Goal: Task Accomplishment & Management: Manage account settings

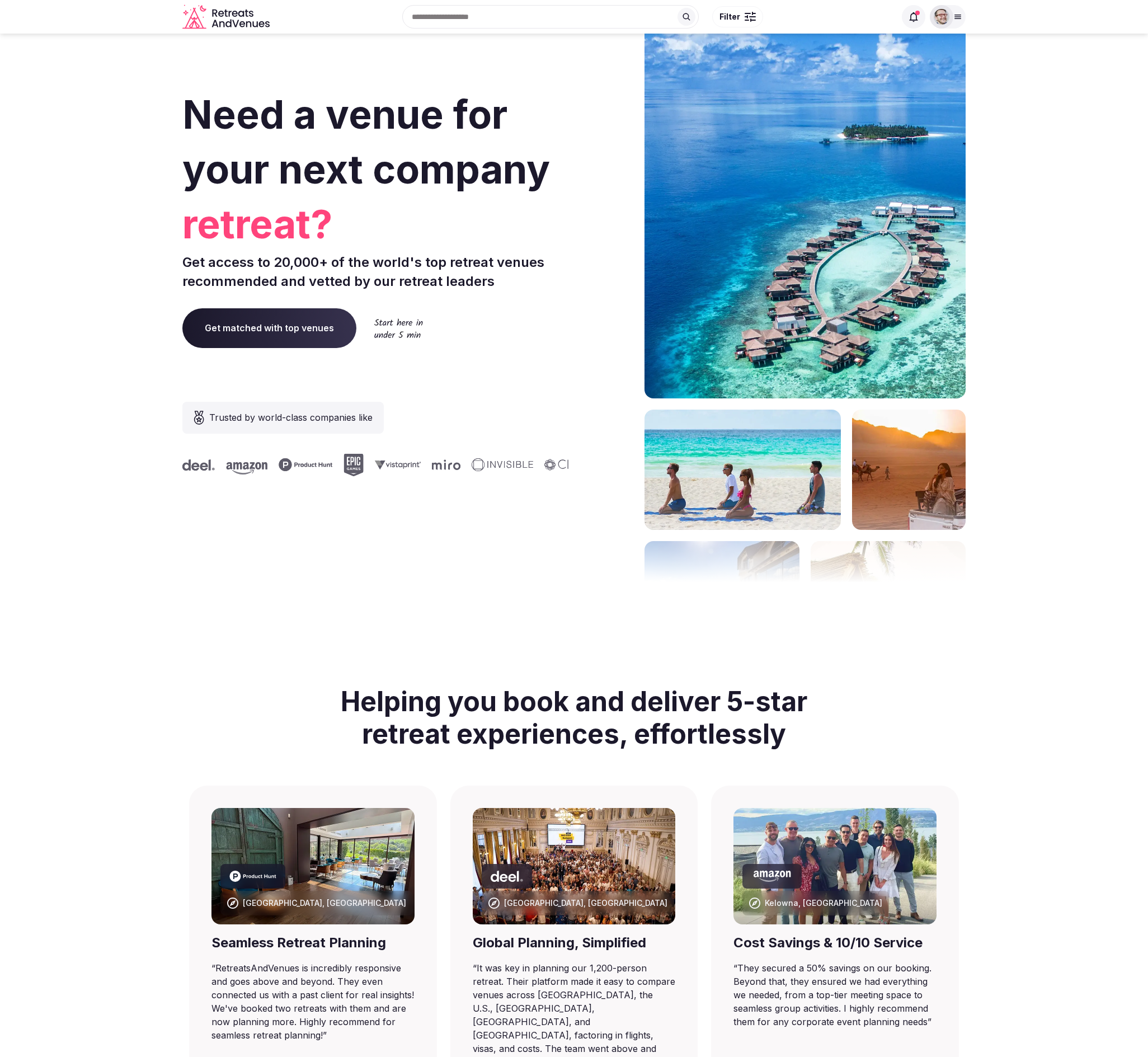
click at [302, 330] on span "Get matched with top venues" at bounding box center [269, 328] width 174 height 39
click at [945, 20] on img at bounding box center [941, 17] width 16 height 16
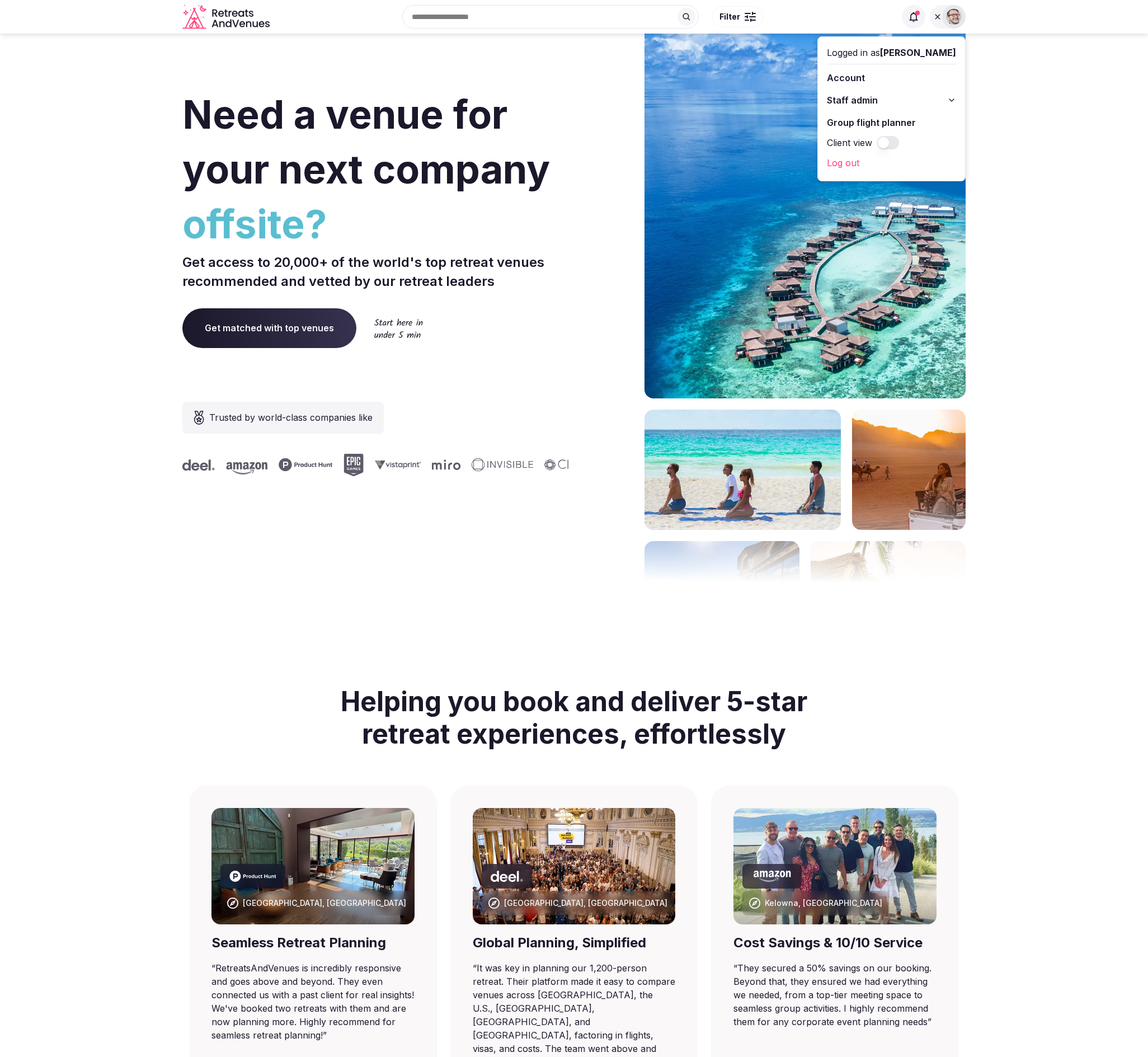
click at [866, 77] on link "Account" at bounding box center [891, 78] width 129 height 18
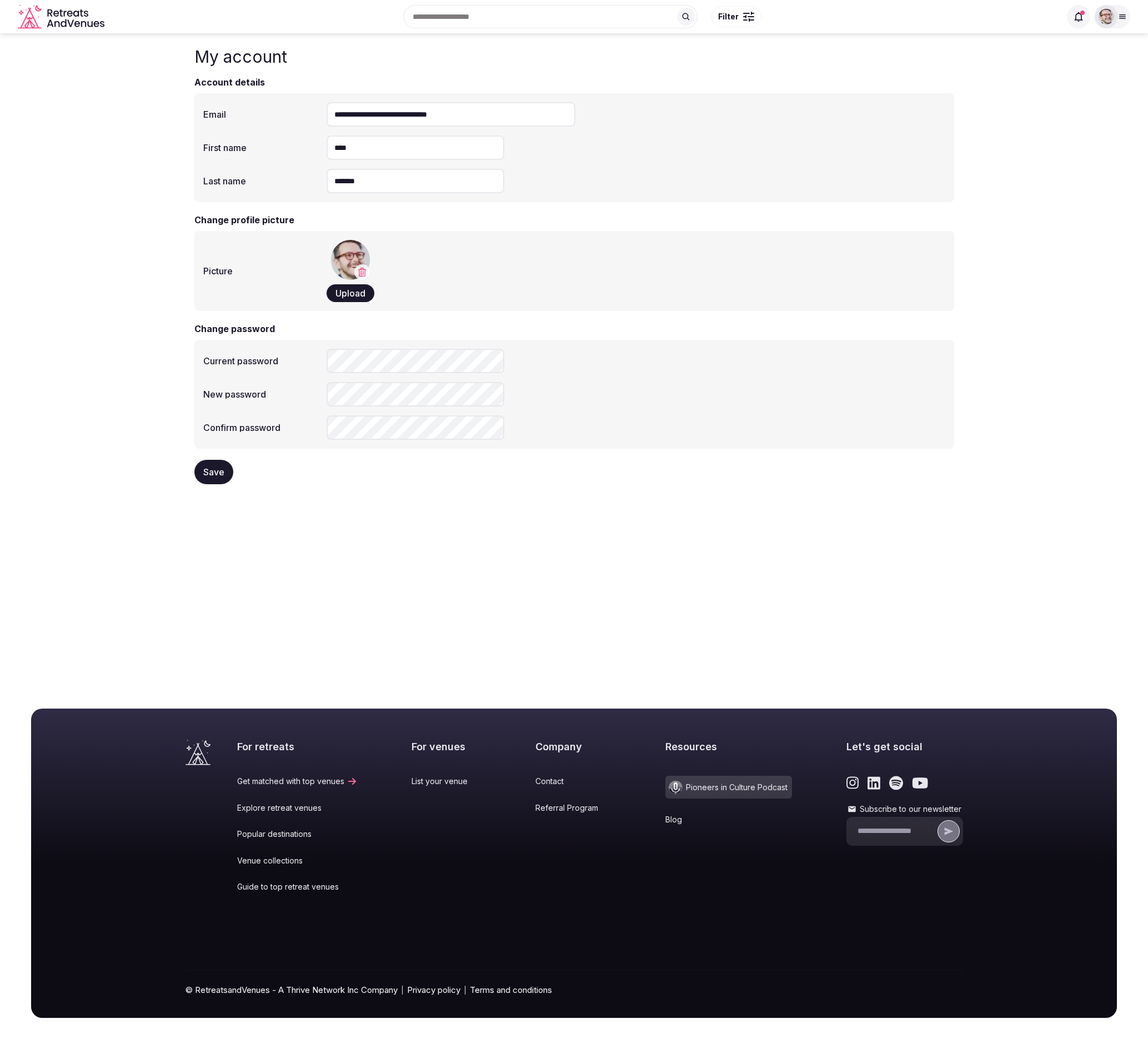
click at [1111, 22] on img at bounding box center [1106, 16] width 16 height 16
click at [1041, 97] on span "Staff admin" at bounding box center [1017, 99] width 50 height 13
click at [1035, 154] on link "Retreats" at bounding box center [1056, 159] width 128 height 18
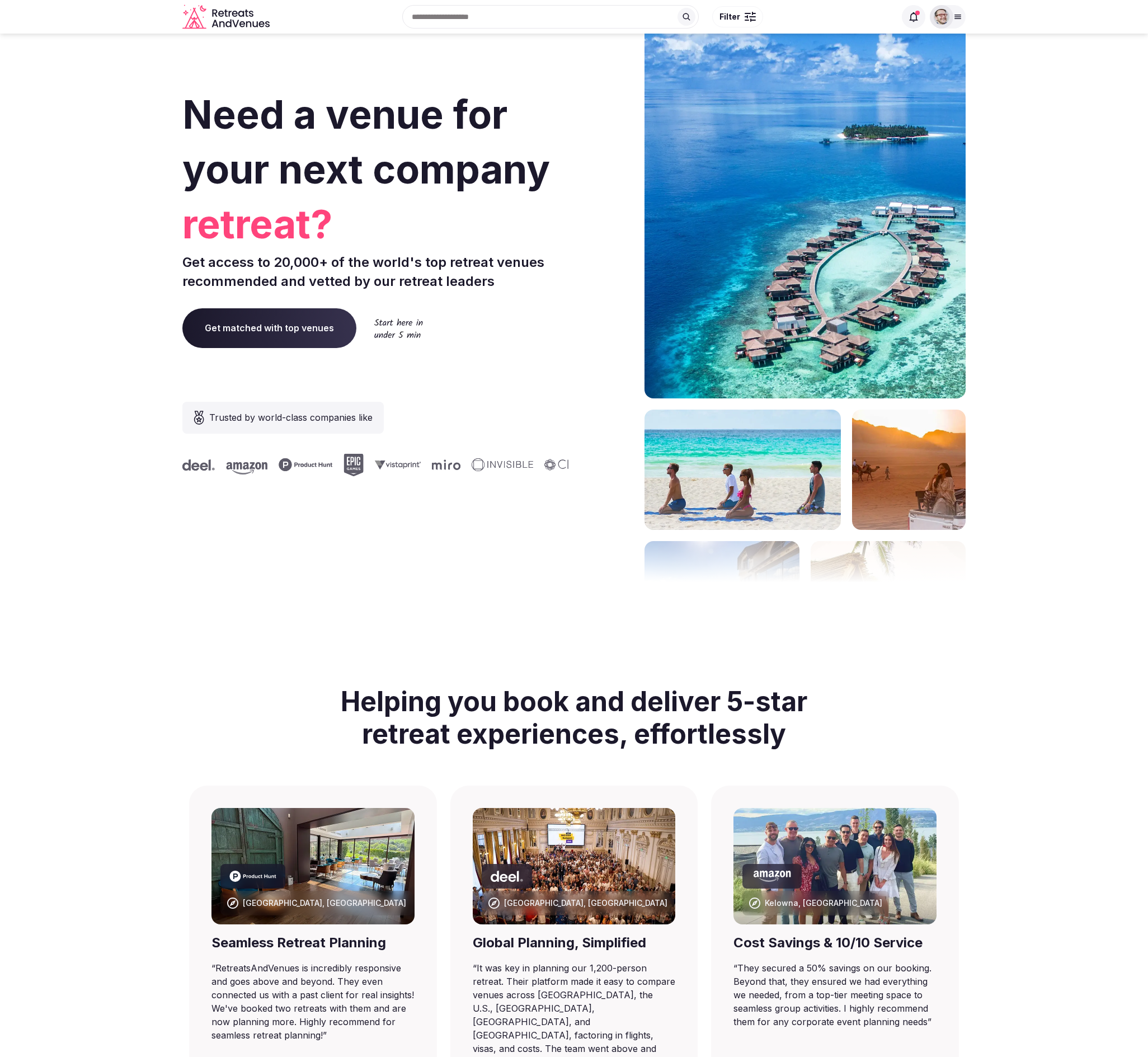
click at [960, 11] on div at bounding box center [948, 17] width 36 height 24
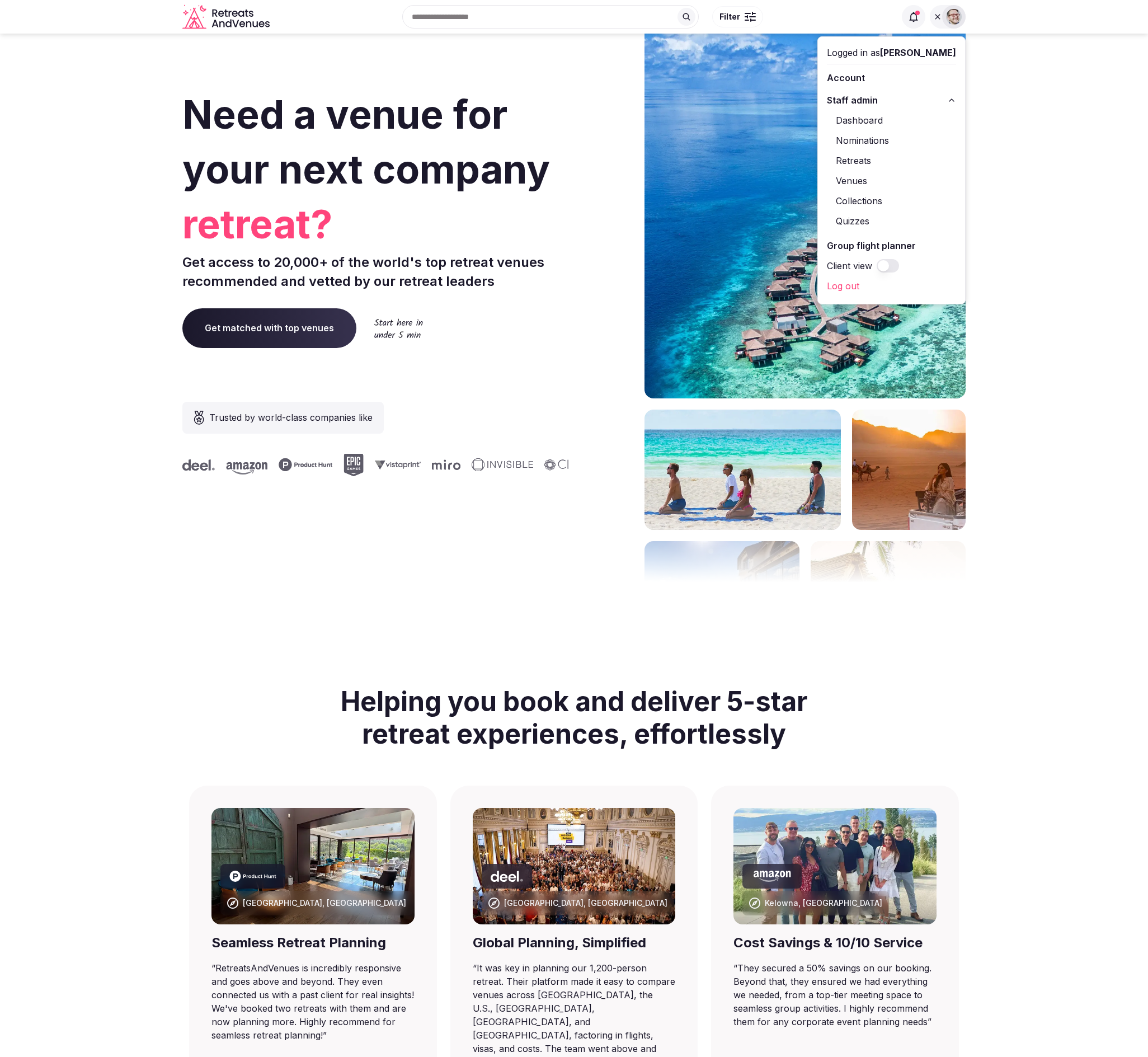
click at [899, 267] on button "Client view" at bounding box center [888, 266] width 22 height 14
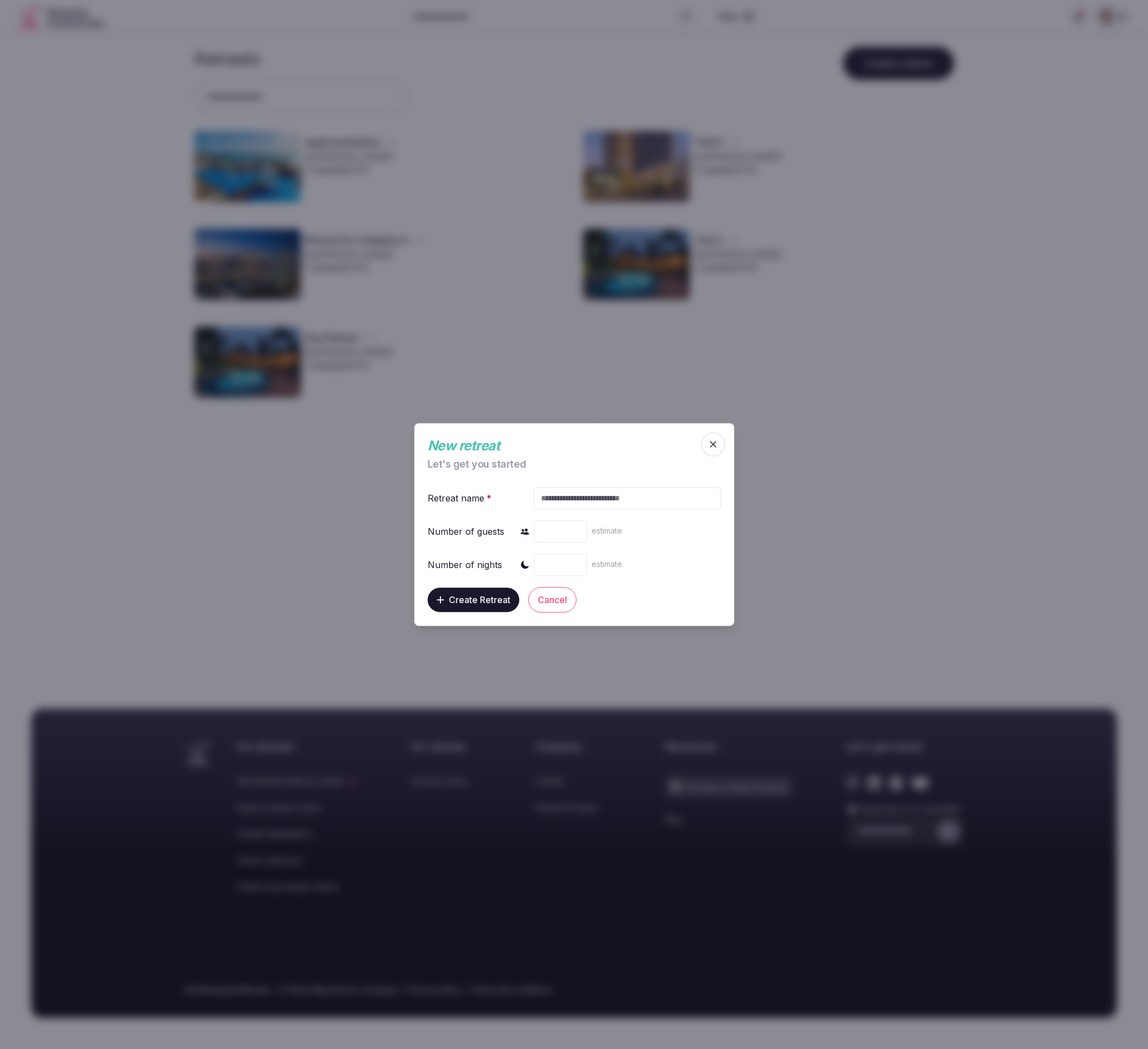
drag, startPoint x: 872, startPoint y: 425, endPoint x: 869, endPoint y: 430, distance: 5.8
click at [873, 425] on div at bounding box center [574, 524] width 1148 height 1049
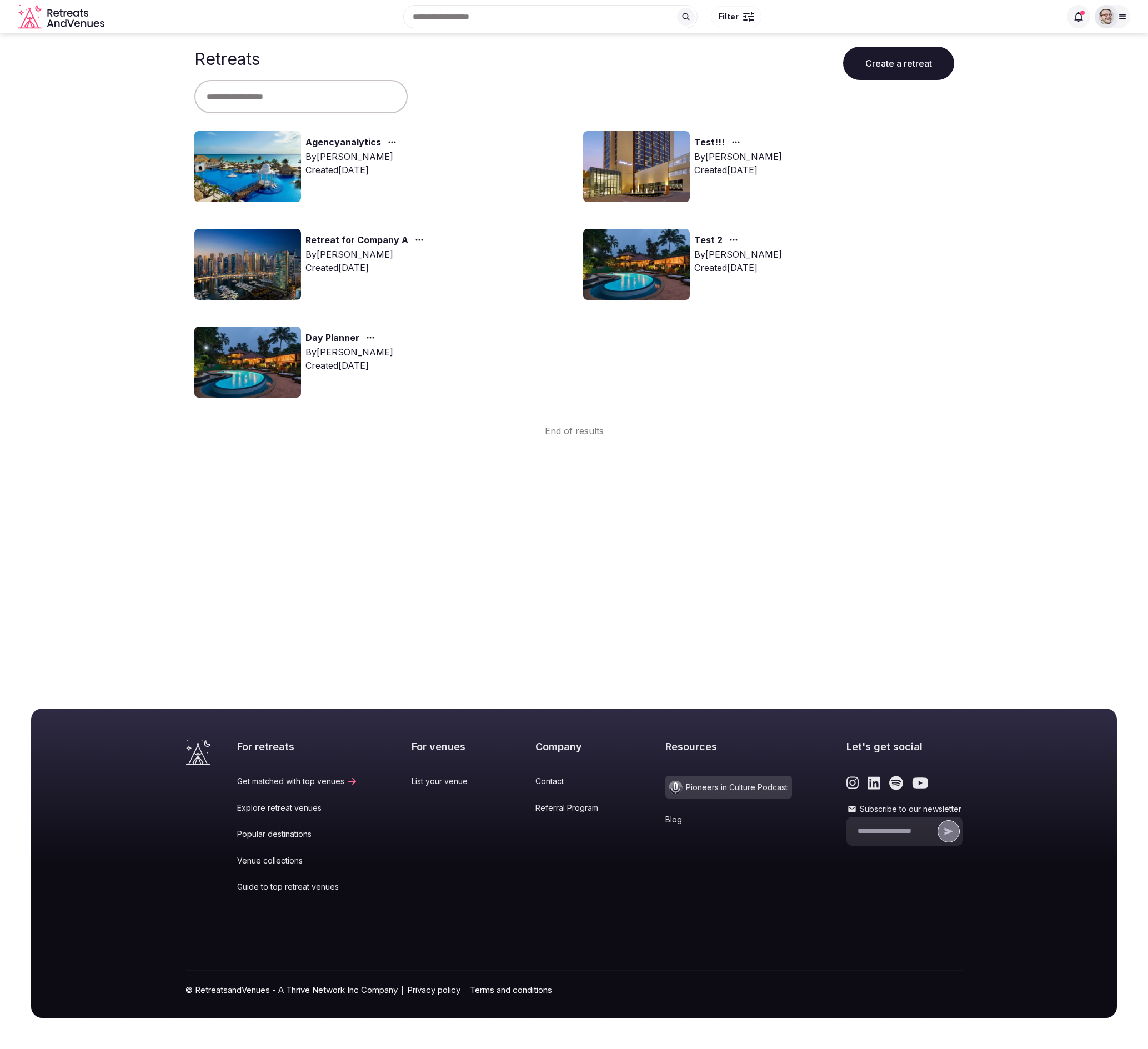
click at [891, 62] on button "Create a retreat" at bounding box center [898, 63] width 111 height 33
drag, startPoint x: 872, startPoint y: 337, endPoint x: 699, endPoint y: 424, distance: 193.6
click at [870, 337] on div "Agencyanalytics By Thiago Martins Created Oct 6th, 2025 Test!!! By Ryan Sanford…" at bounding box center [574, 269] width 759 height 275
drag, startPoint x: 532, startPoint y: 420, endPoint x: 666, endPoint y: 435, distance: 134.8
click at [653, 423] on div "End of results" at bounding box center [574, 422] width 759 height 31
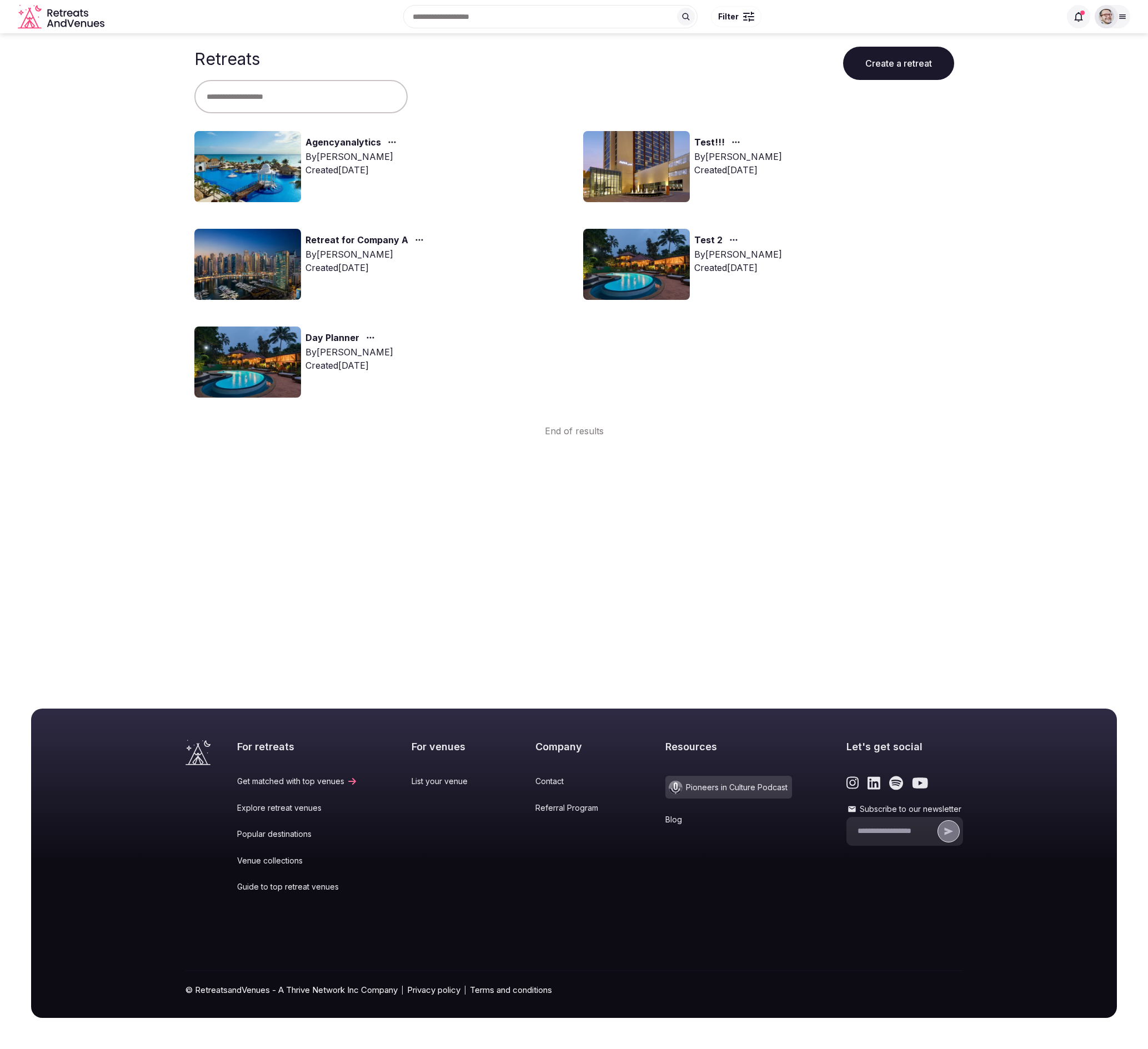
drag, startPoint x: 677, startPoint y: 460, endPoint x: 643, endPoint y: 451, distance: 35.2
click at [677, 459] on body "Recent searches Switzerland Search Popular Destinations Toscana, Italy Riviera …" at bounding box center [574, 524] width 1148 height 1049
click at [345, 142] on link "Agencyanalytics" at bounding box center [343, 142] width 76 height 15
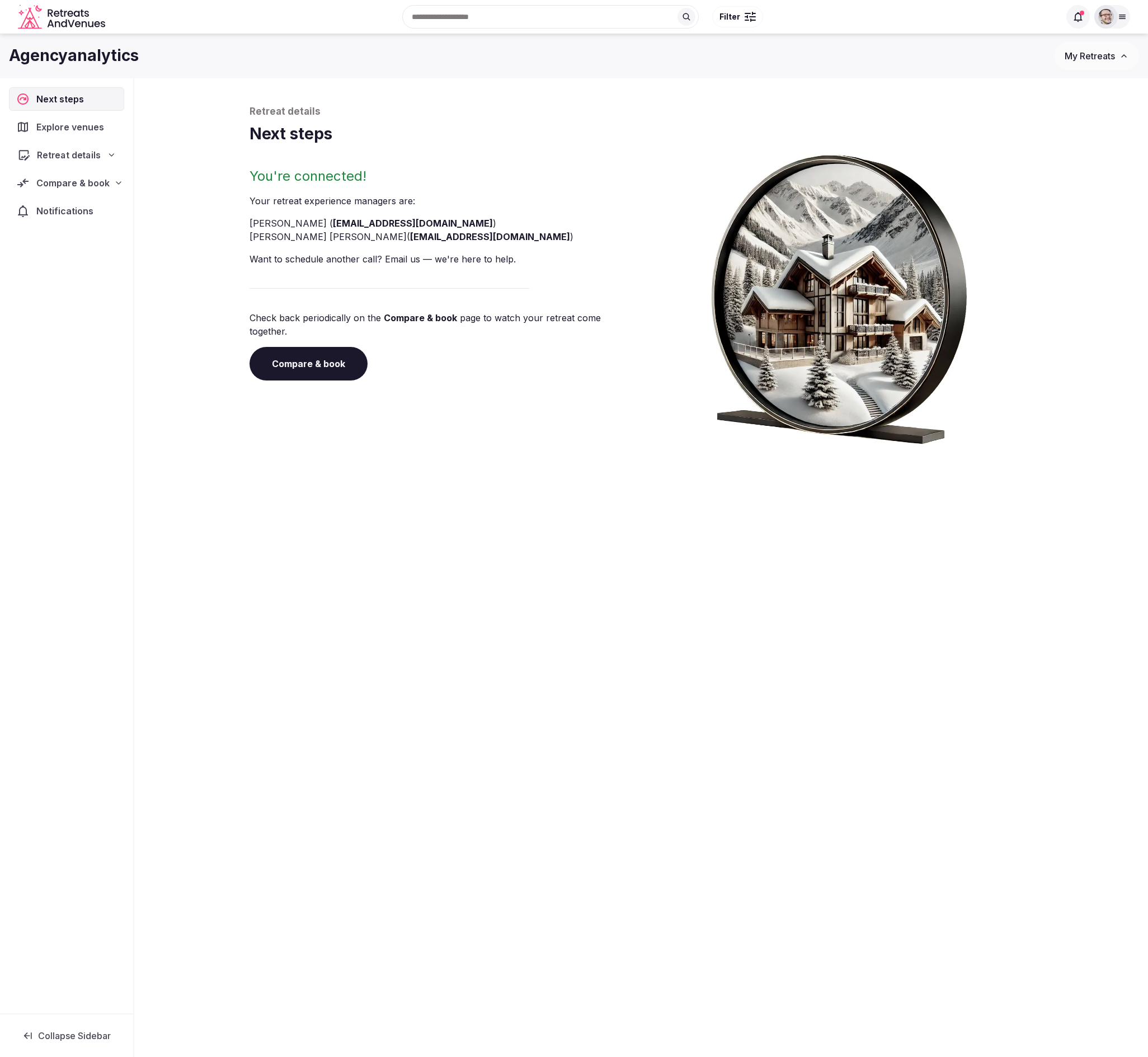
click at [84, 154] on span "Retreat details" at bounding box center [69, 155] width 64 height 14
click at [53, 253] on span "Team & collaboration" at bounding box center [69, 257] width 84 height 11
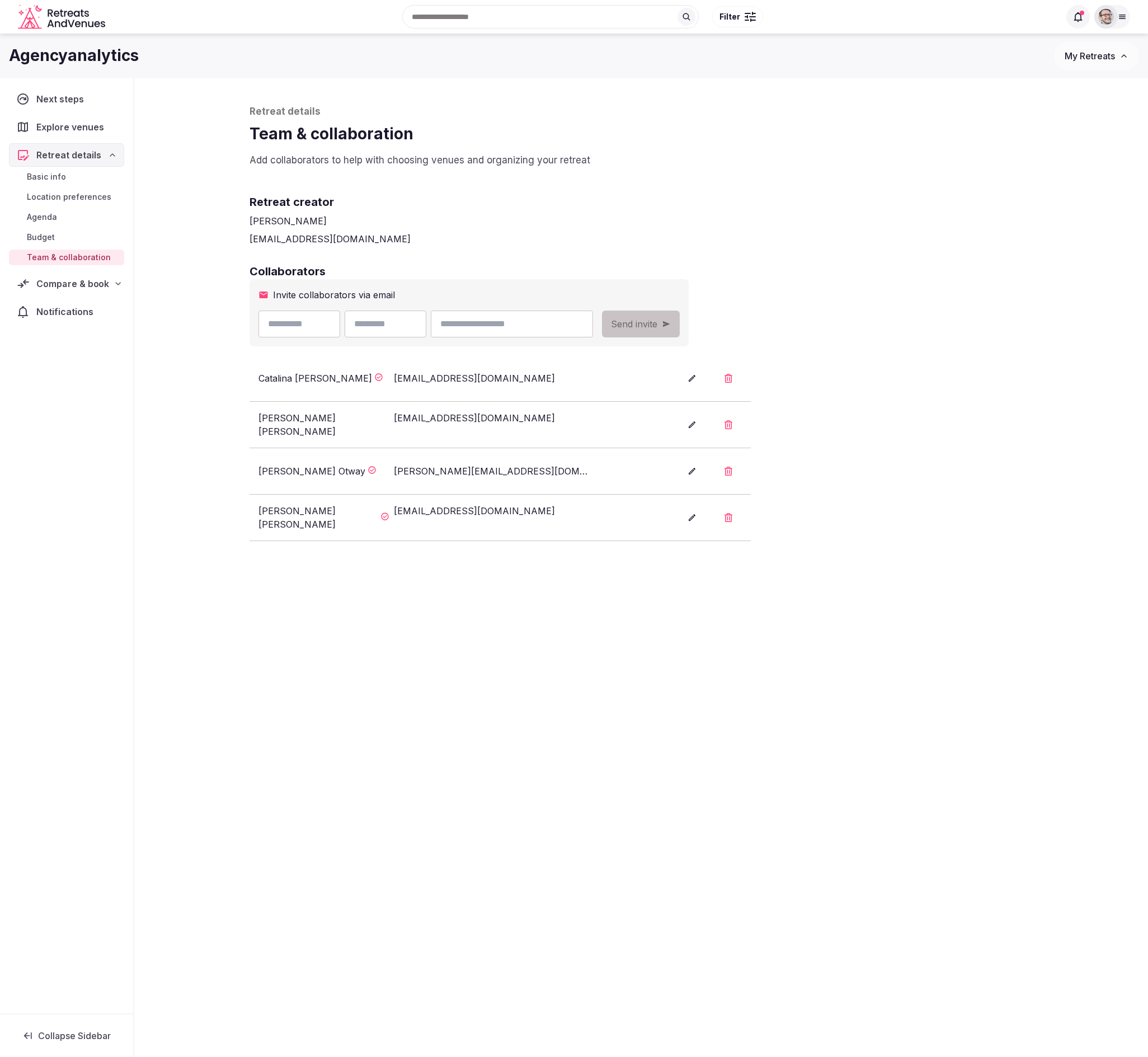
click at [71, 283] on span "Compare & book" at bounding box center [73, 283] width 73 height 14
click at [85, 304] on span "Shortlisted venues (9)" at bounding box center [70, 305] width 87 height 11
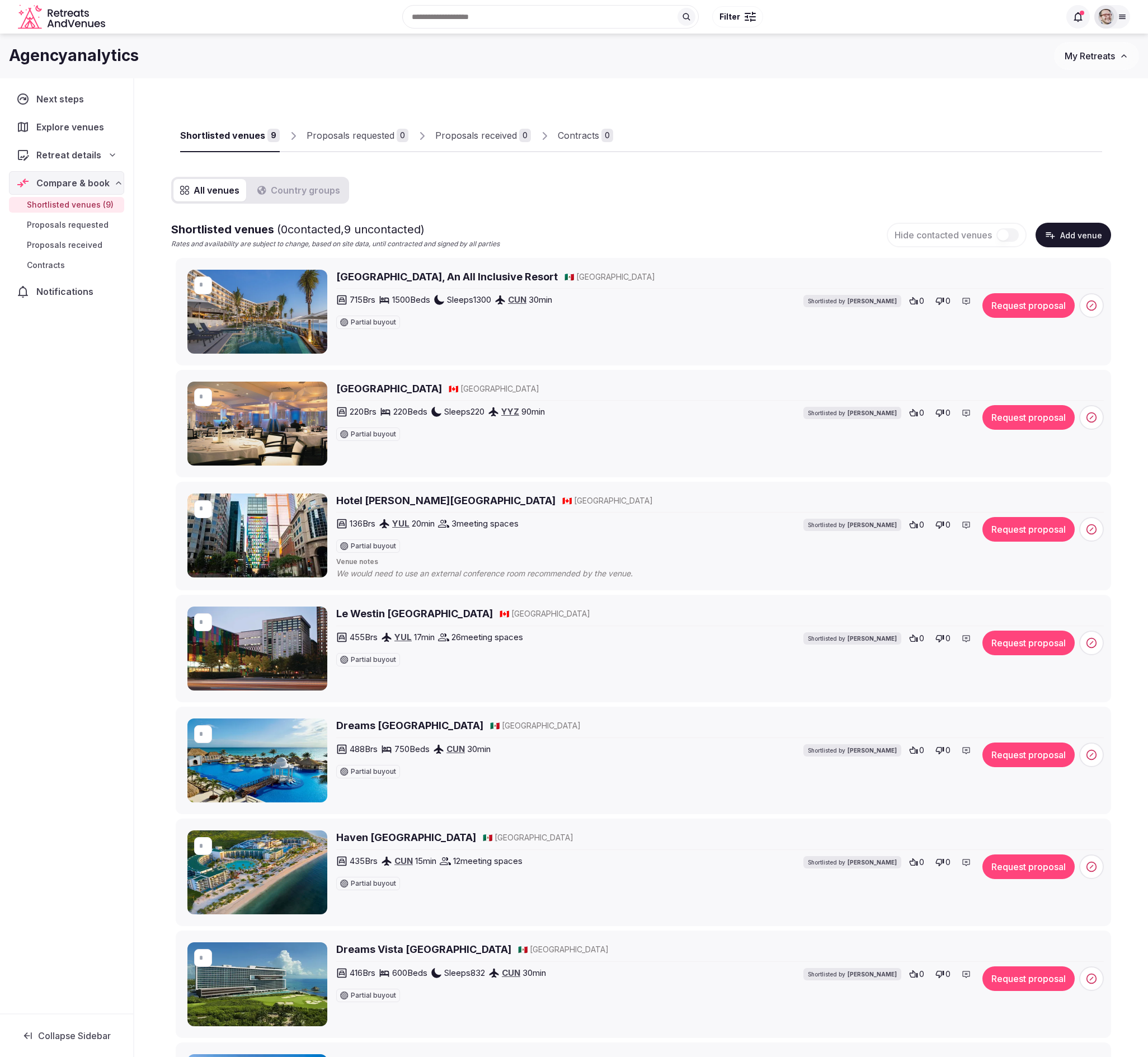
click at [64, 100] on span "Next steps" at bounding box center [63, 99] width 52 height 14
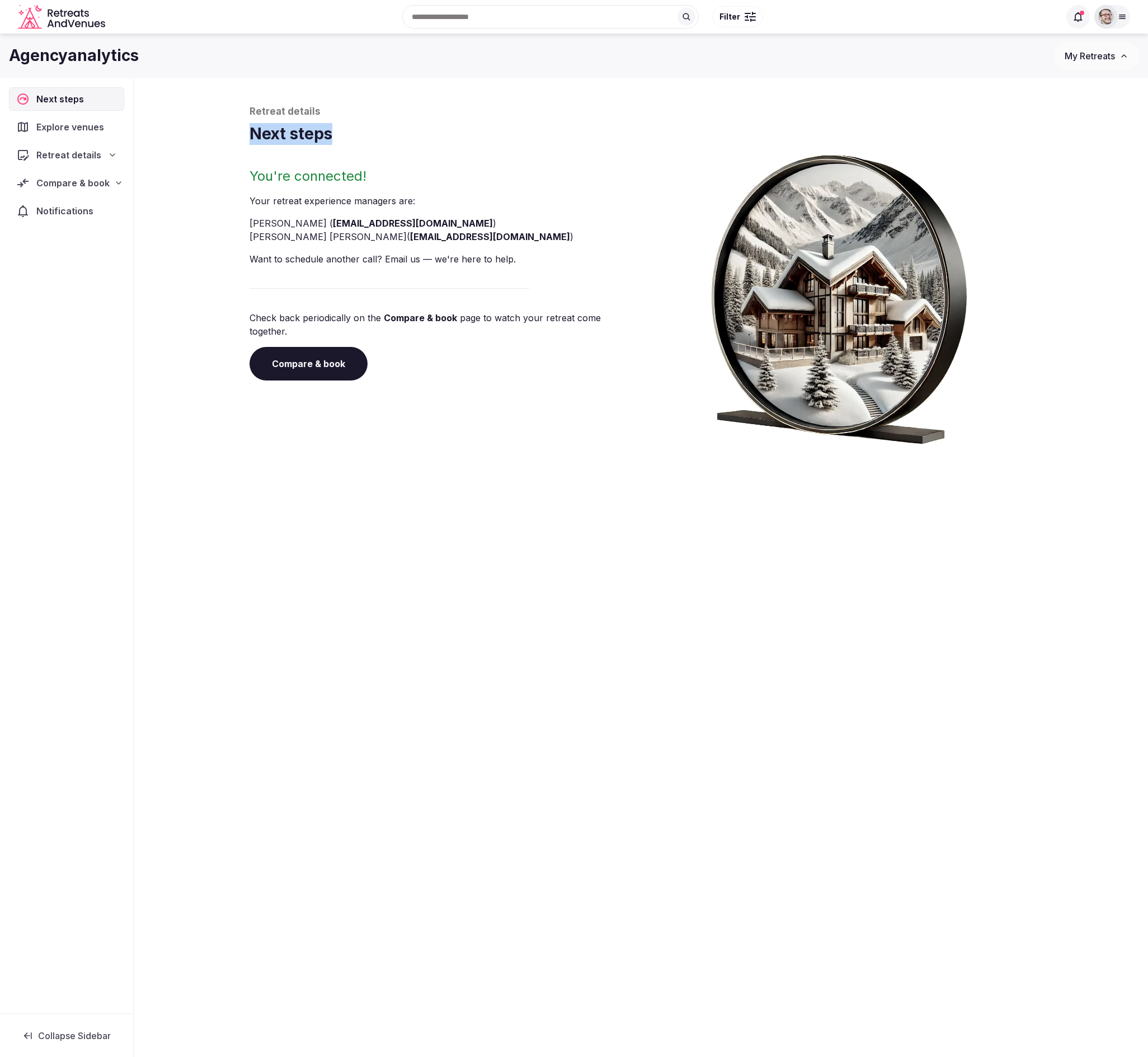
drag, startPoint x: 250, startPoint y: 139, endPoint x: 340, endPoint y: 146, distance: 90.3
click at [357, 141] on h1 "Next steps" at bounding box center [641, 133] width 784 height 22
click at [298, 148] on div "Retreat details Next steps" at bounding box center [641, 129] width 784 height 48
click at [73, 127] on span "Explore venues" at bounding box center [73, 127] width 72 height 14
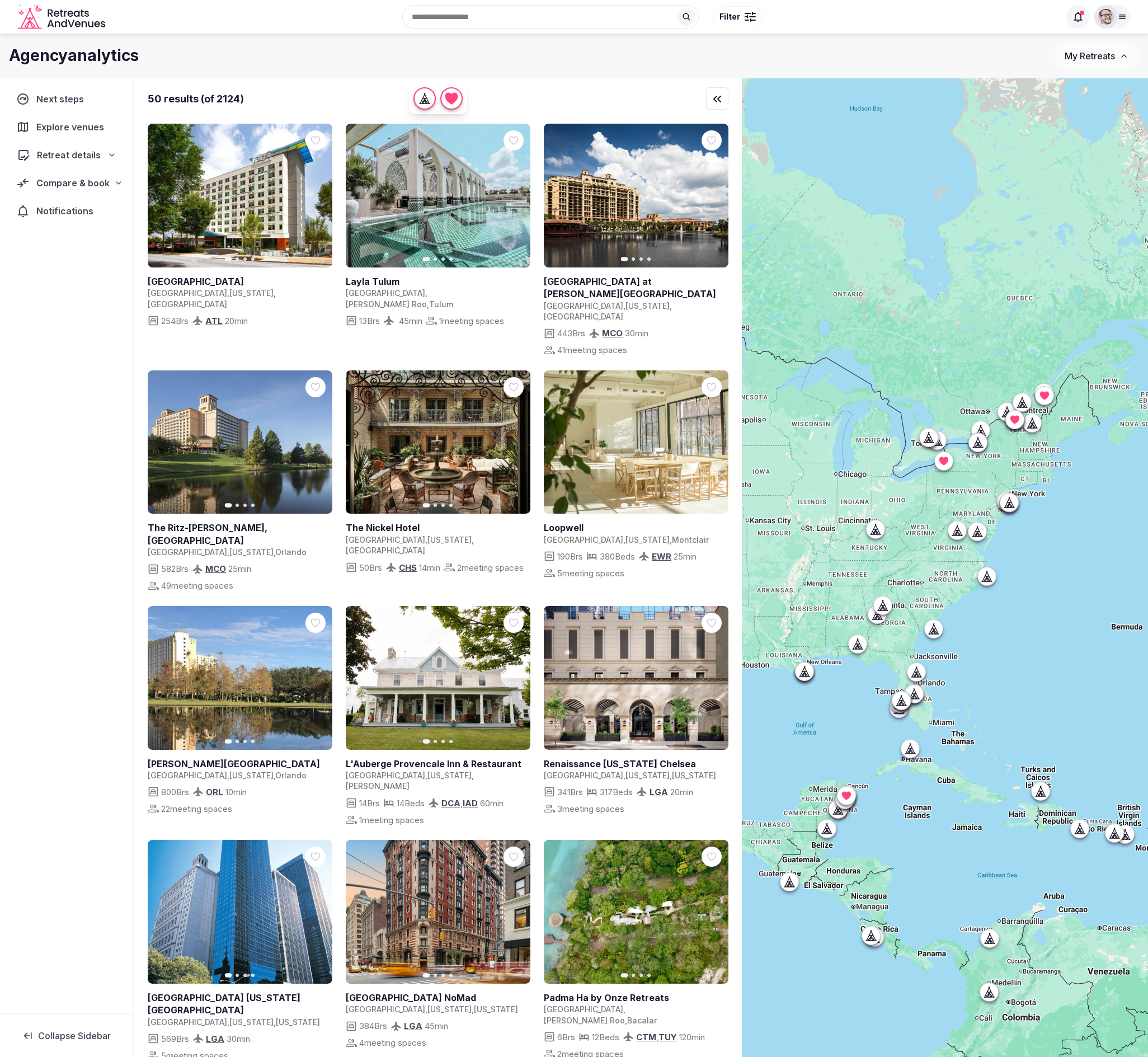
click at [61, 163] on div "Retreat details" at bounding box center [66, 155] width 113 height 23
click at [47, 173] on span "Basic info" at bounding box center [46, 177] width 39 height 11
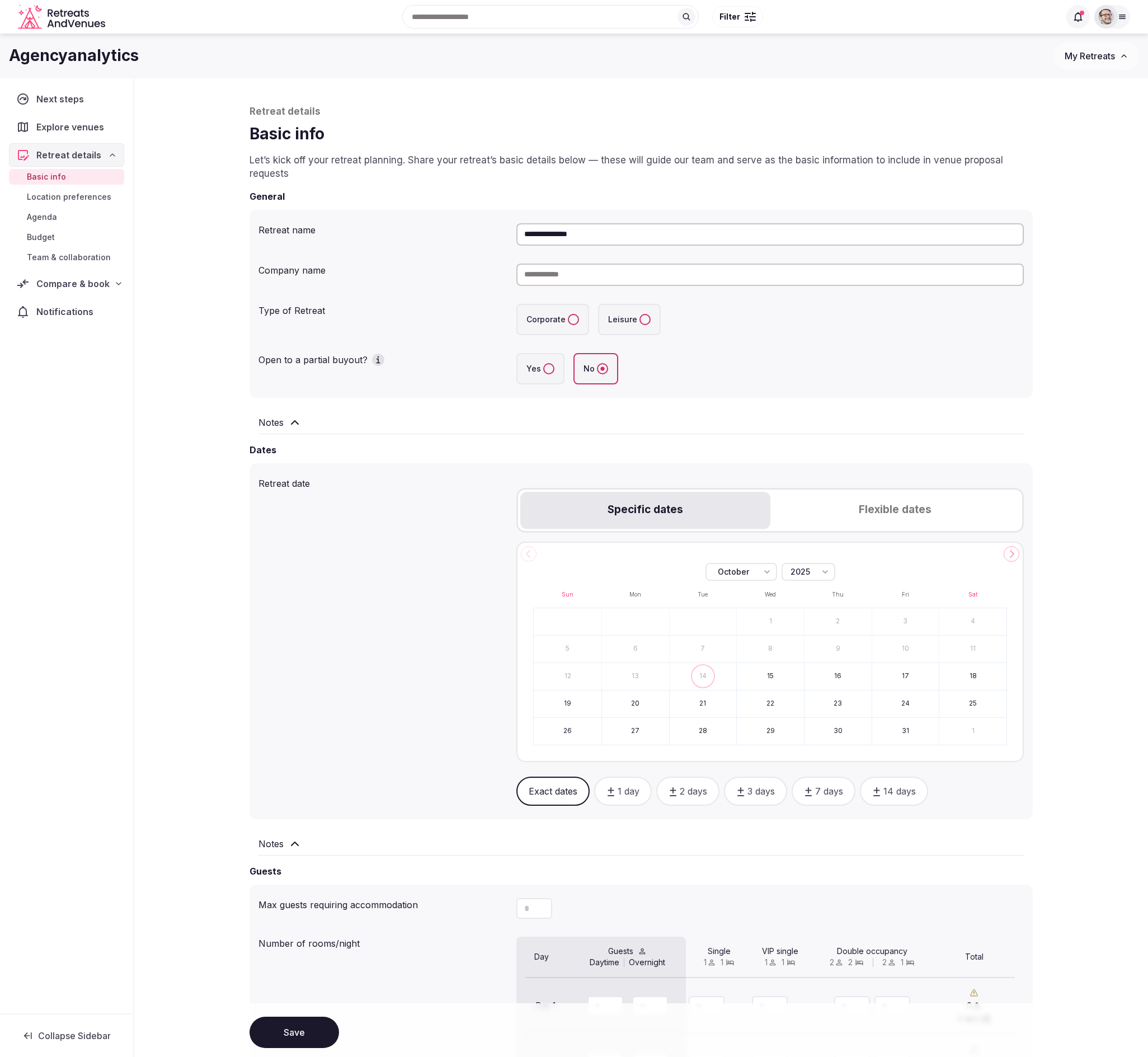
click at [249, 131] on div "**********" at bounding box center [641, 735] width 805 height 1314
click at [250, 131] on h1 "Basic info" at bounding box center [641, 133] width 784 height 22
click at [257, 129] on h1 "Basic info" at bounding box center [641, 133] width 784 height 22
click at [255, 131] on h1 "Basic info" at bounding box center [641, 133] width 784 height 22
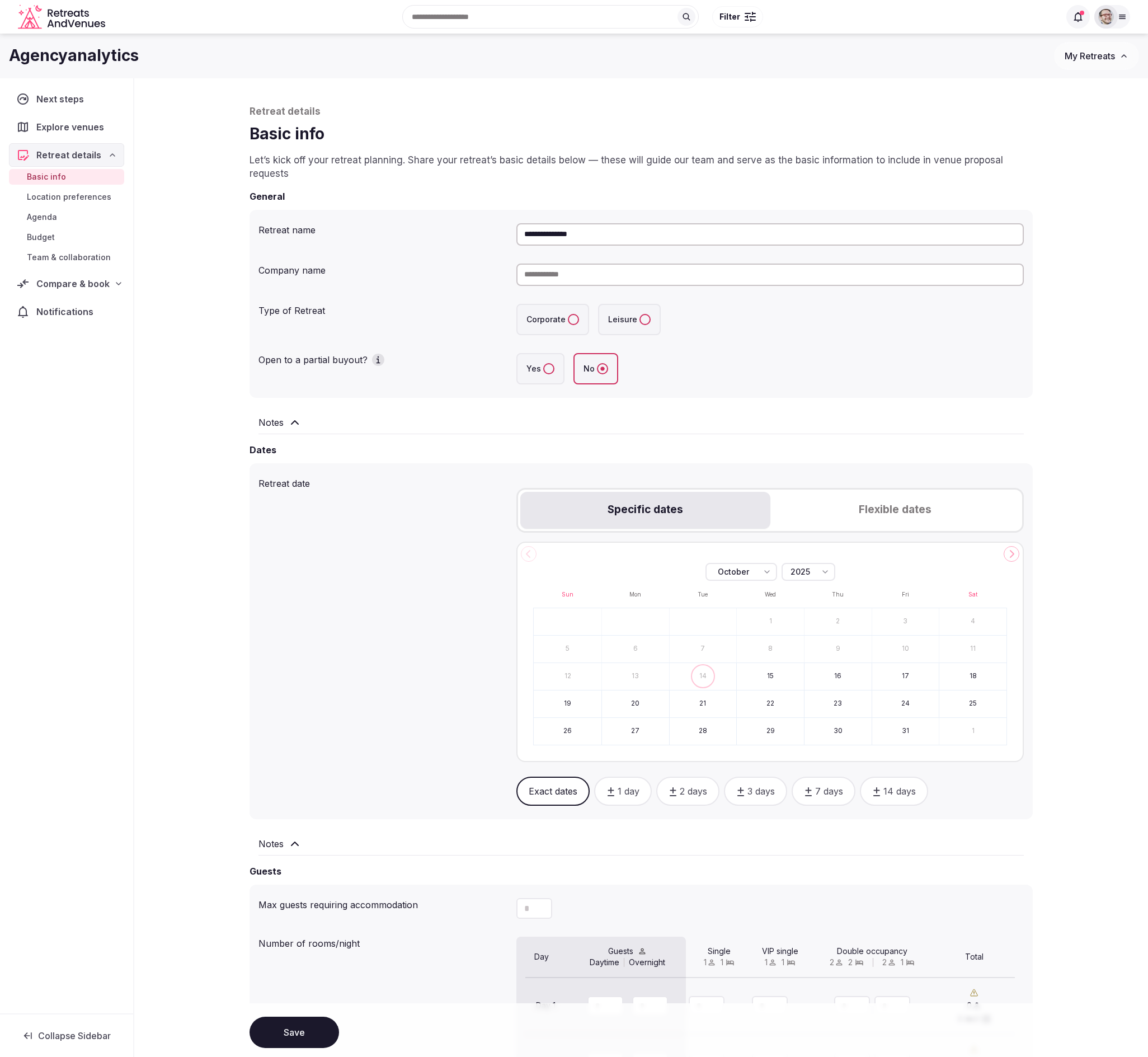
click at [262, 102] on div "**********" at bounding box center [641, 735] width 805 height 1314
click at [268, 111] on p "Retreat details" at bounding box center [641, 112] width 784 height 14
click at [269, 111] on p "Retreat details" at bounding box center [641, 112] width 784 height 14
click at [269, 110] on p "Retreat details" at bounding box center [641, 112] width 784 height 14
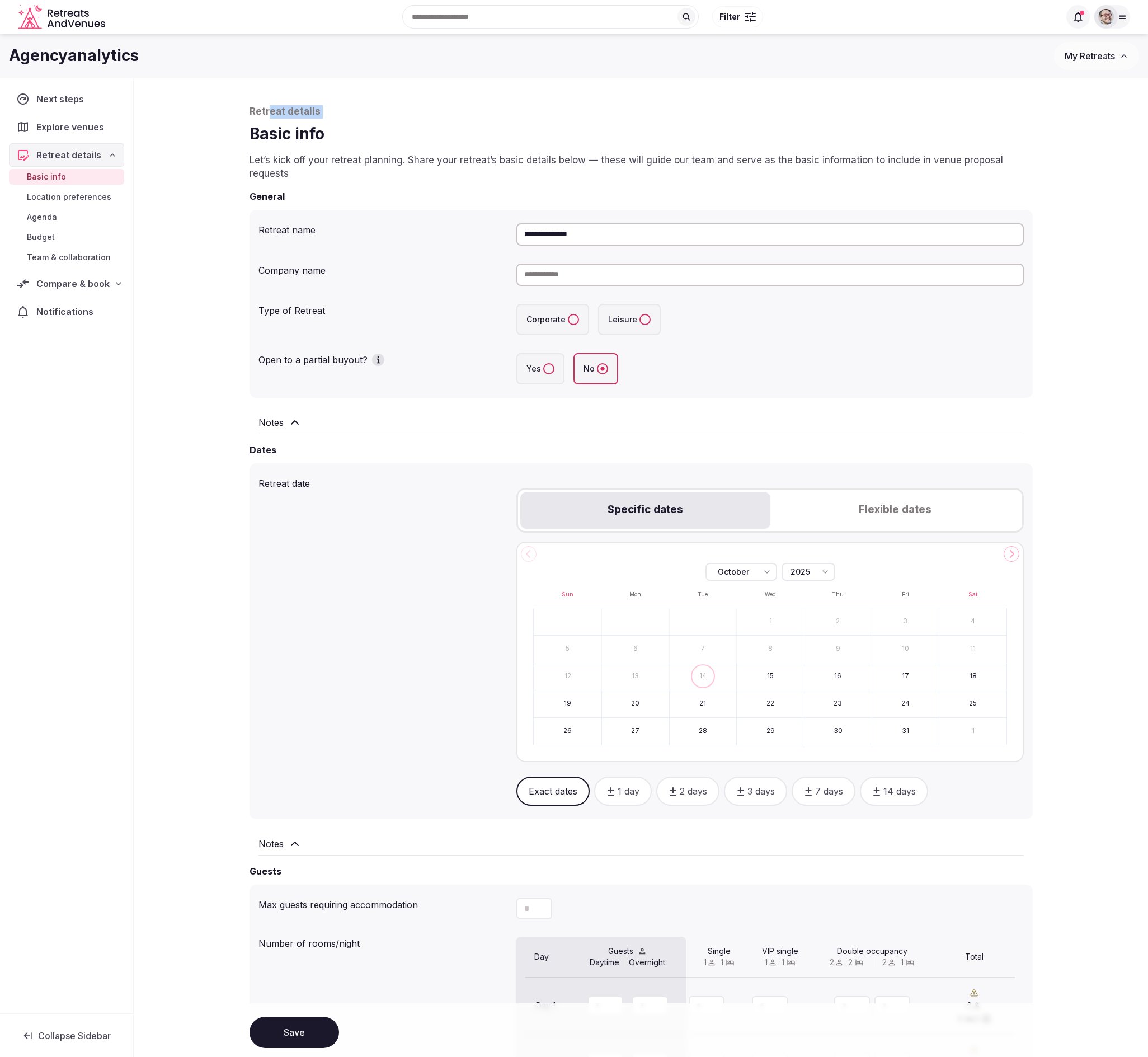
click at [269, 109] on p "Retreat details" at bounding box center [641, 112] width 784 height 14
drag, startPoint x: 268, startPoint y: 109, endPoint x: 258, endPoint y: 105, distance: 10.8
click at [257, 103] on div "**********" at bounding box center [641, 735] width 805 height 1314
drag, startPoint x: 262, startPoint y: 112, endPoint x: 261, endPoint y: 121, distance: 9.1
click at [262, 112] on p "Retreat details" at bounding box center [641, 112] width 784 height 14
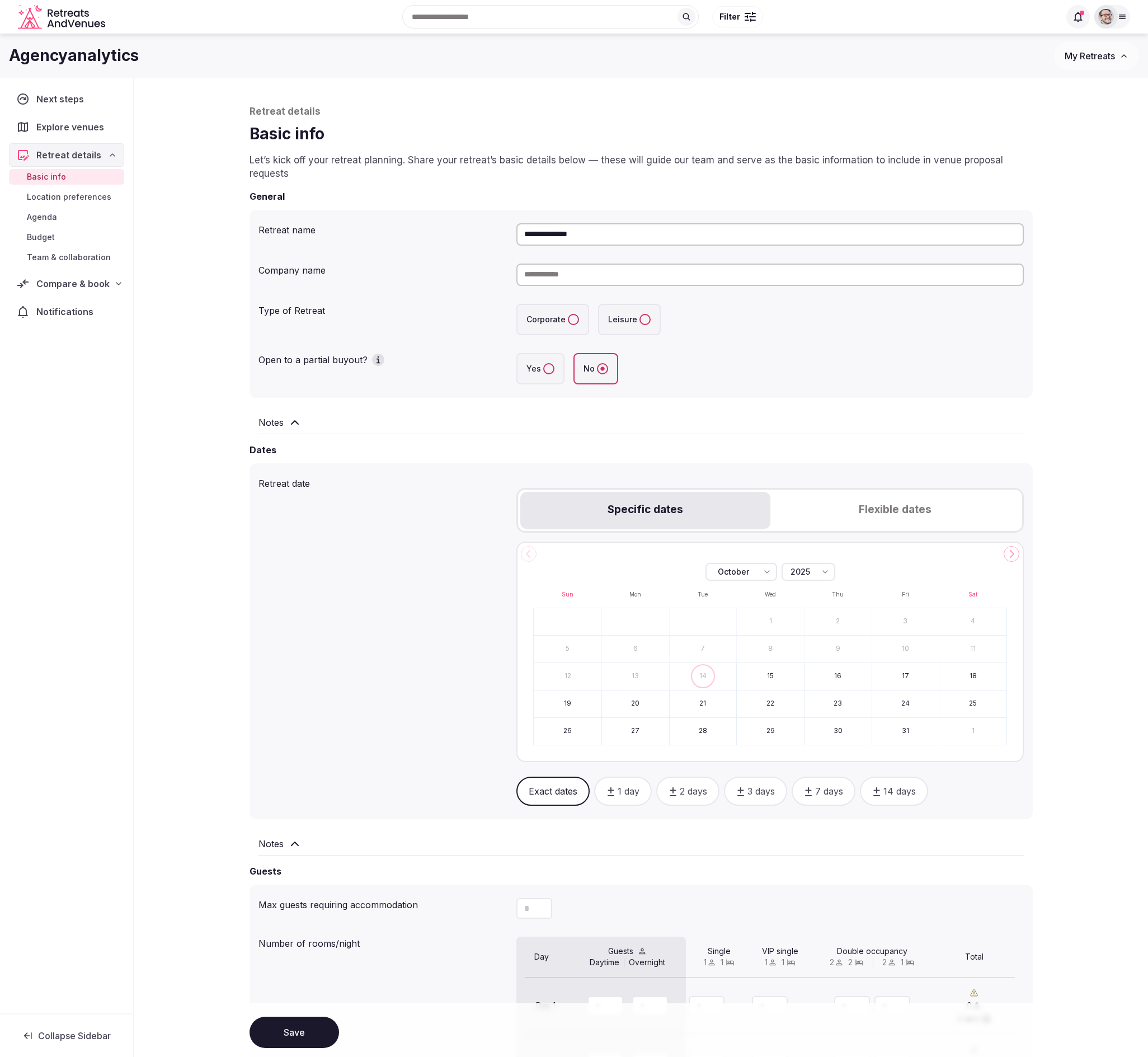
click at [296, 111] on p "Retreat details" at bounding box center [641, 112] width 784 height 14
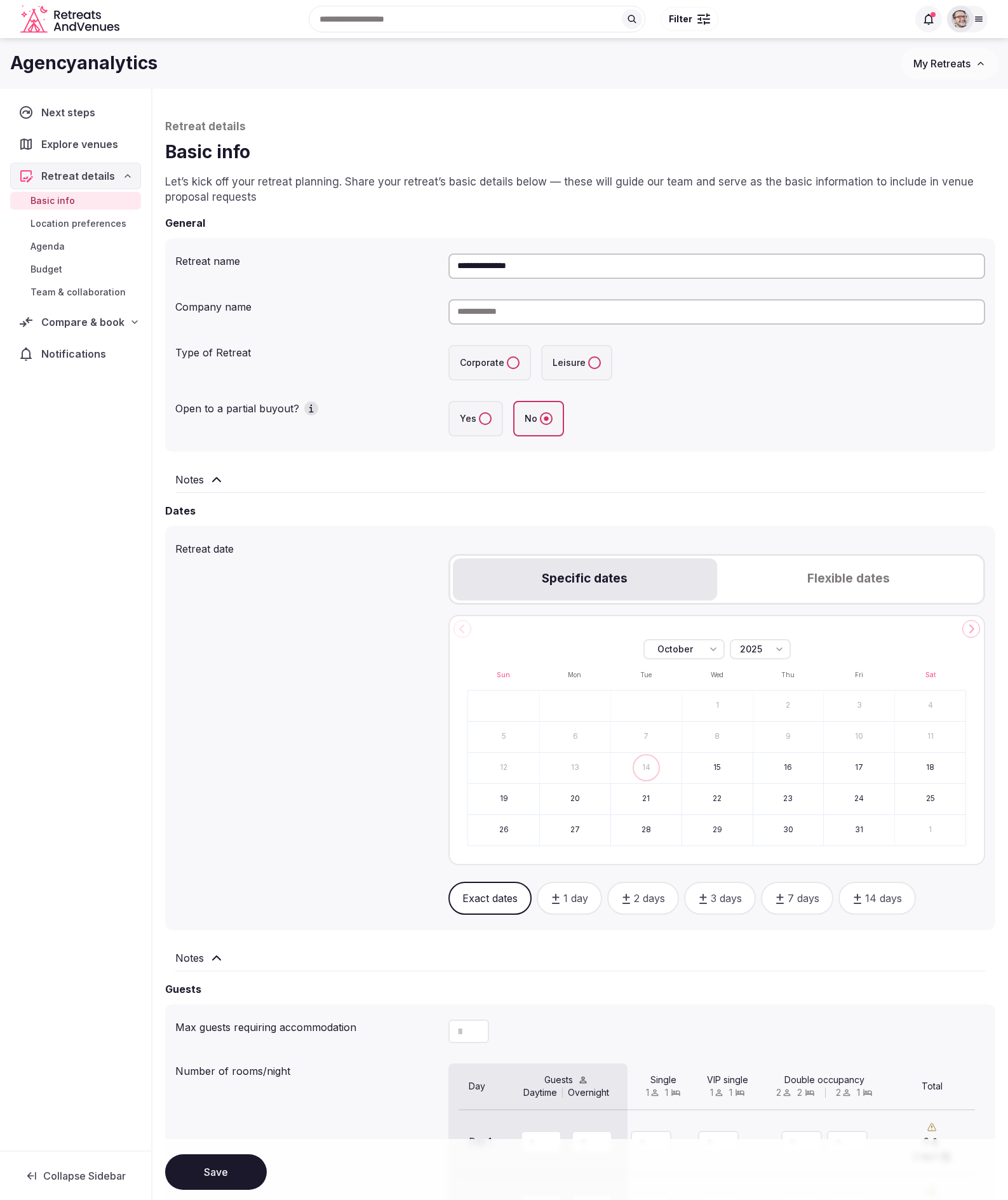
click at [208, 133] on p "Retreat details" at bounding box center [580, 127] width 830 height 15
click at [199, 125] on p "Retreat details" at bounding box center [580, 127] width 830 height 15
